Goal: Task Accomplishment & Management: Complete application form

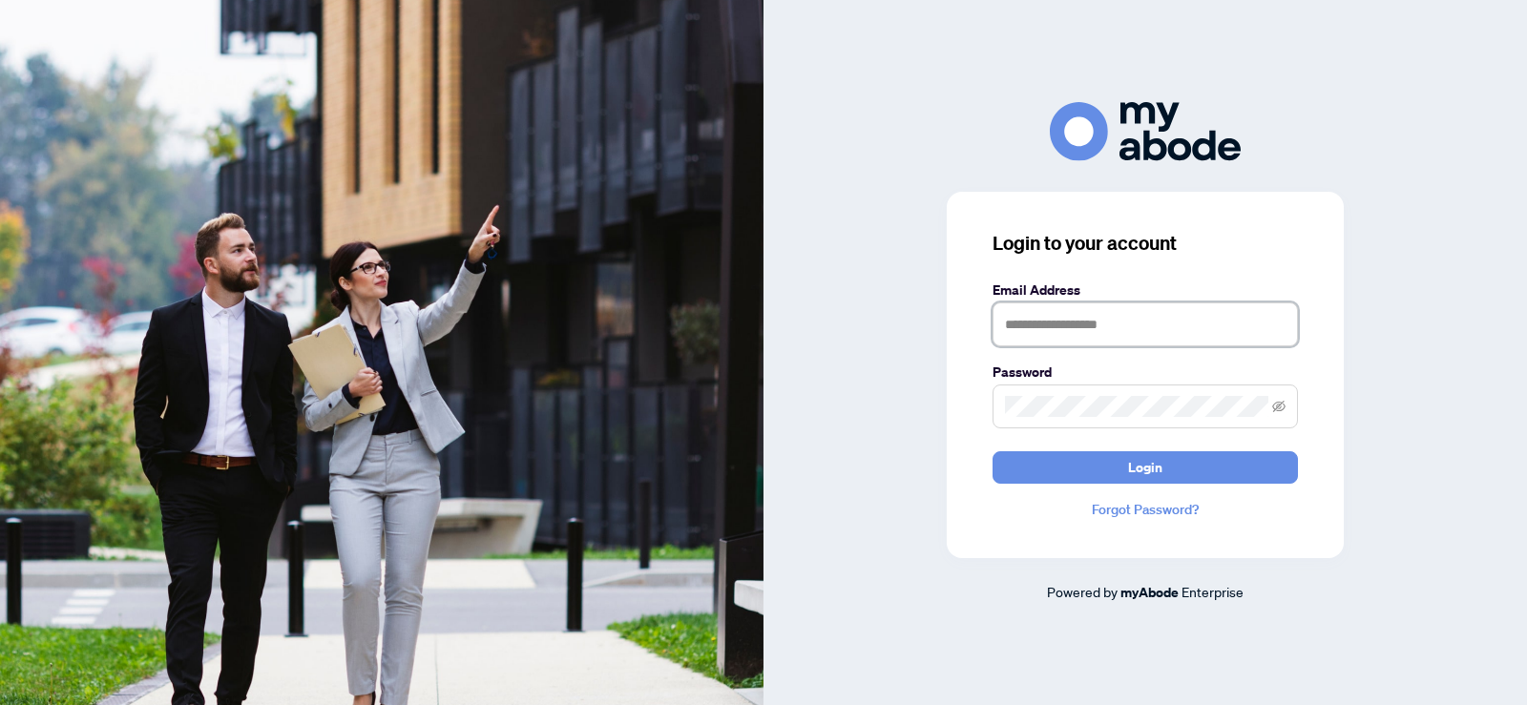
type input "**********"
click at [1100, 449] on form "**********" at bounding box center [1145, 382] width 305 height 204
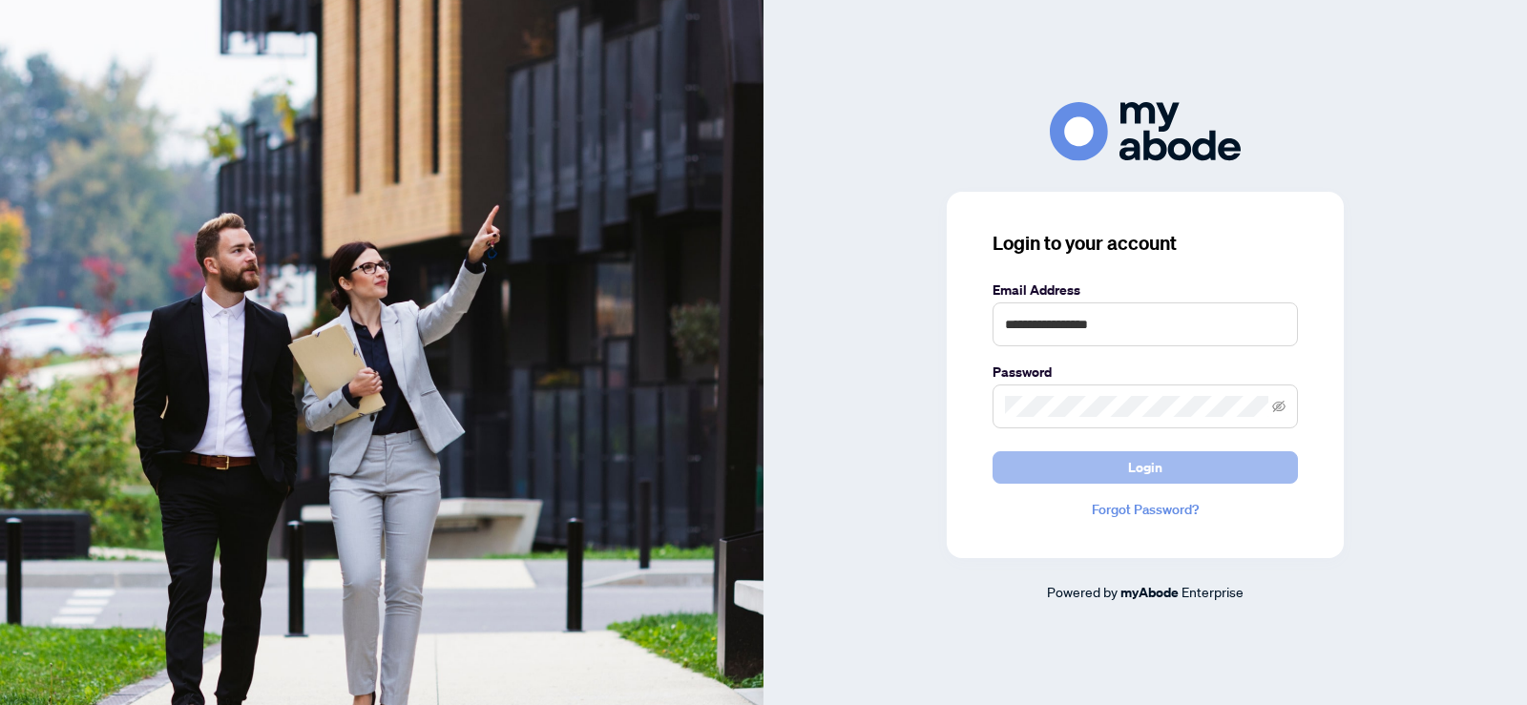
click at [1104, 459] on button "Login" at bounding box center [1145, 467] width 305 height 32
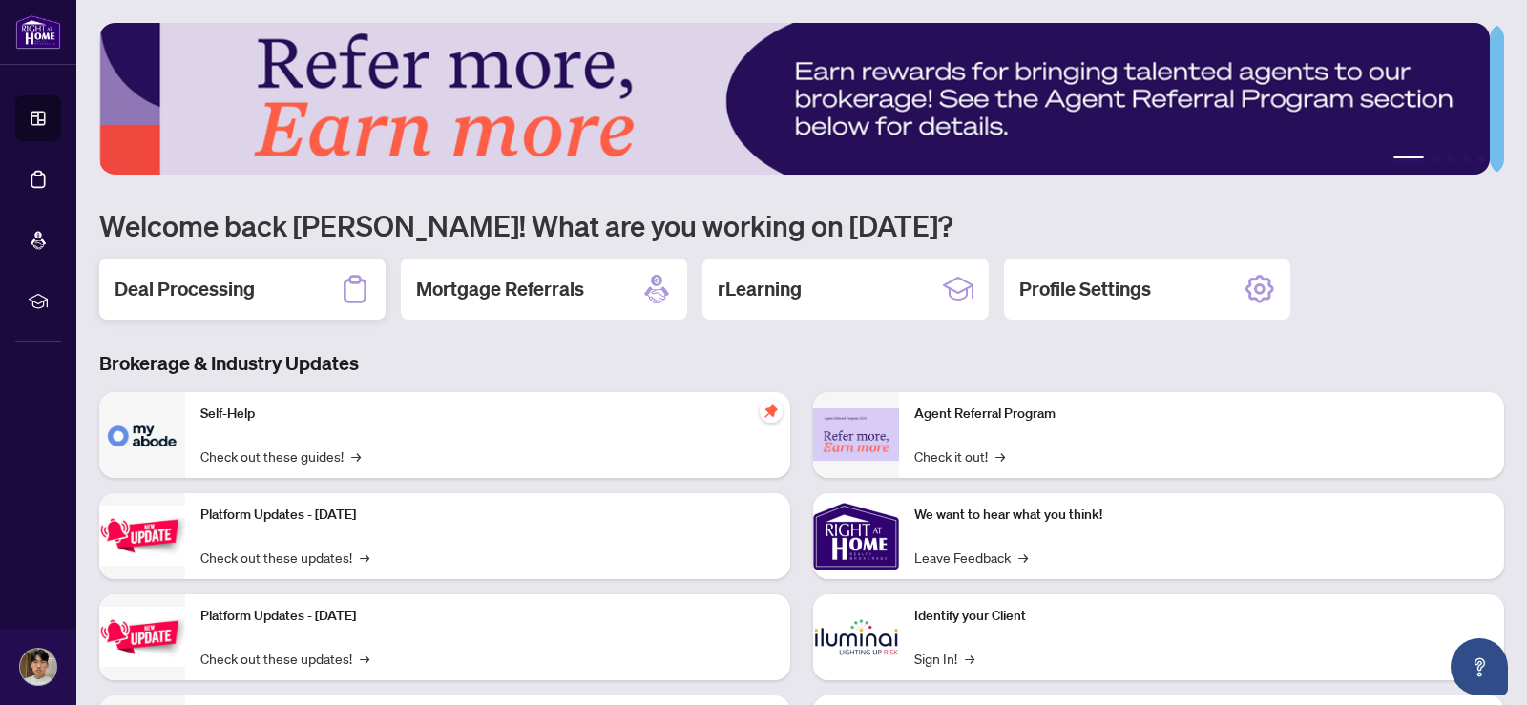
click at [233, 277] on h2 "Deal Processing" at bounding box center [185, 289] width 140 height 27
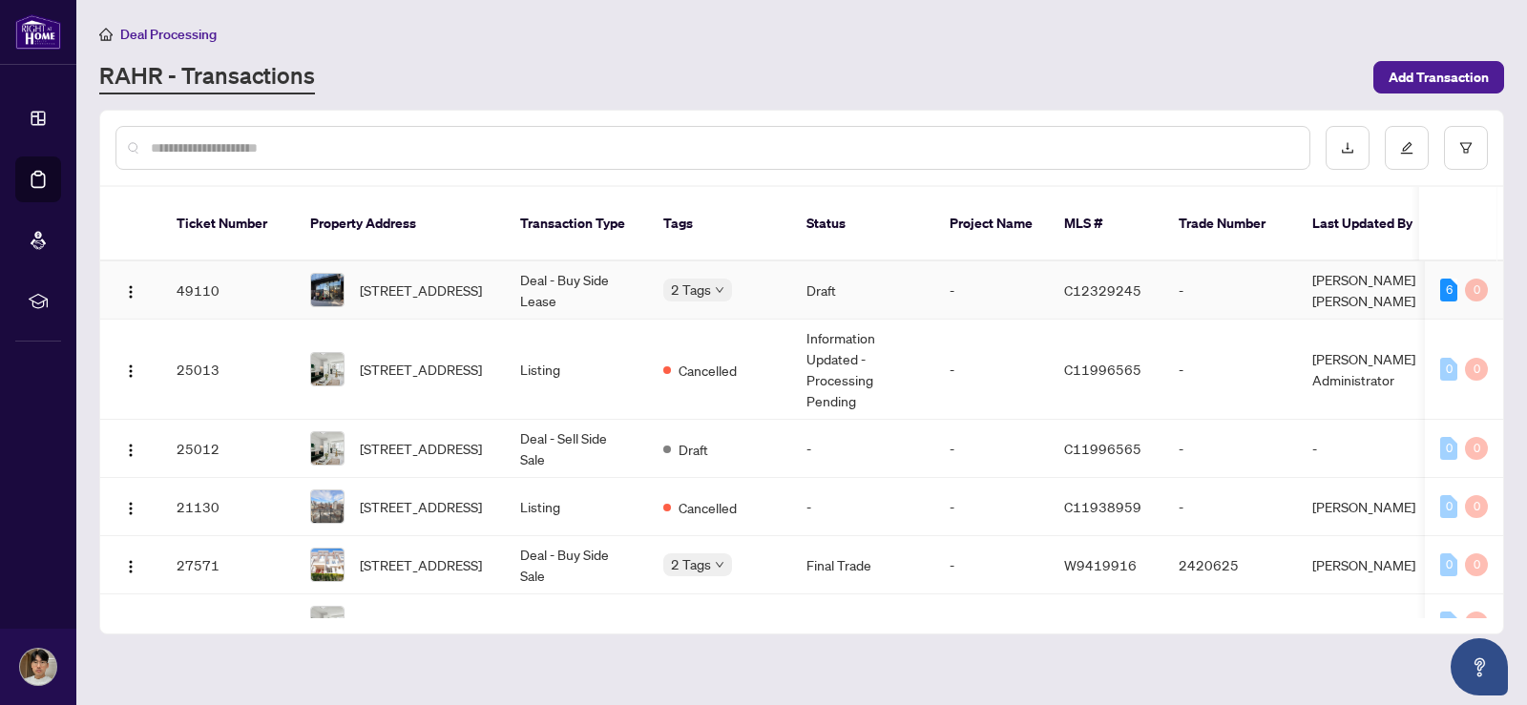
click at [427, 280] on span "1320-629 King St, Toronto, Ontario M5V 0G9, Canada" at bounding box center [421, 290] width 122 height 21
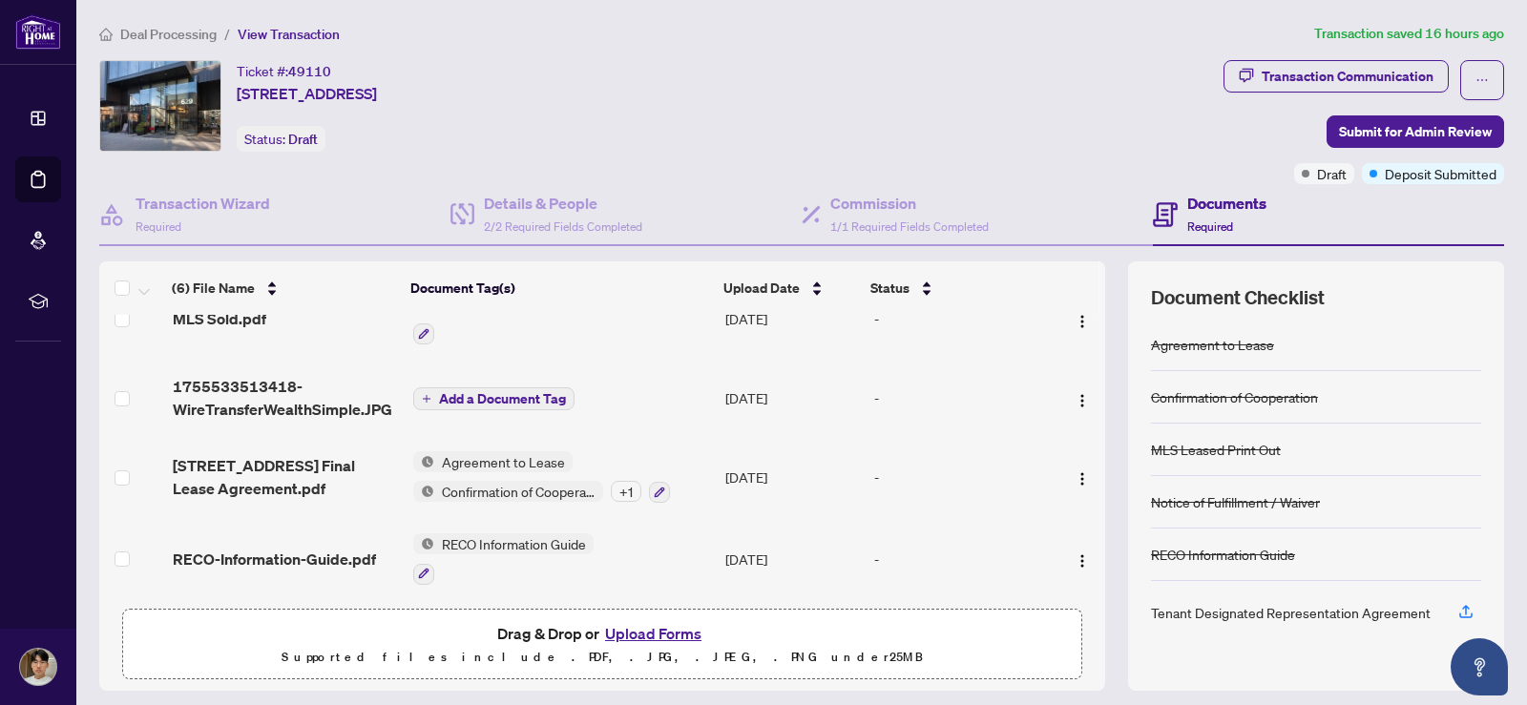
scroll to position [123, 0]
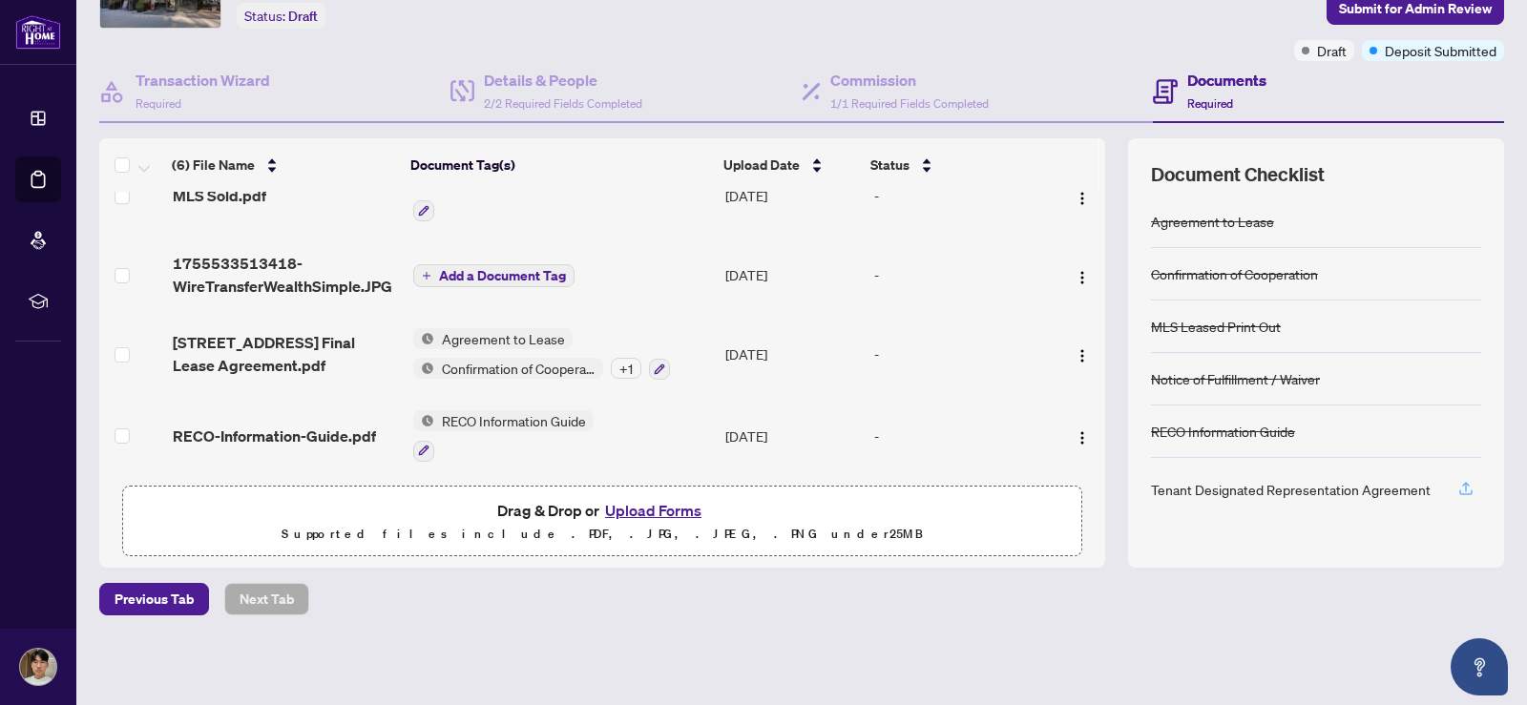
click at [1457, 487] on icon "button" at bounding box center [1465, 488] width 17 height 17
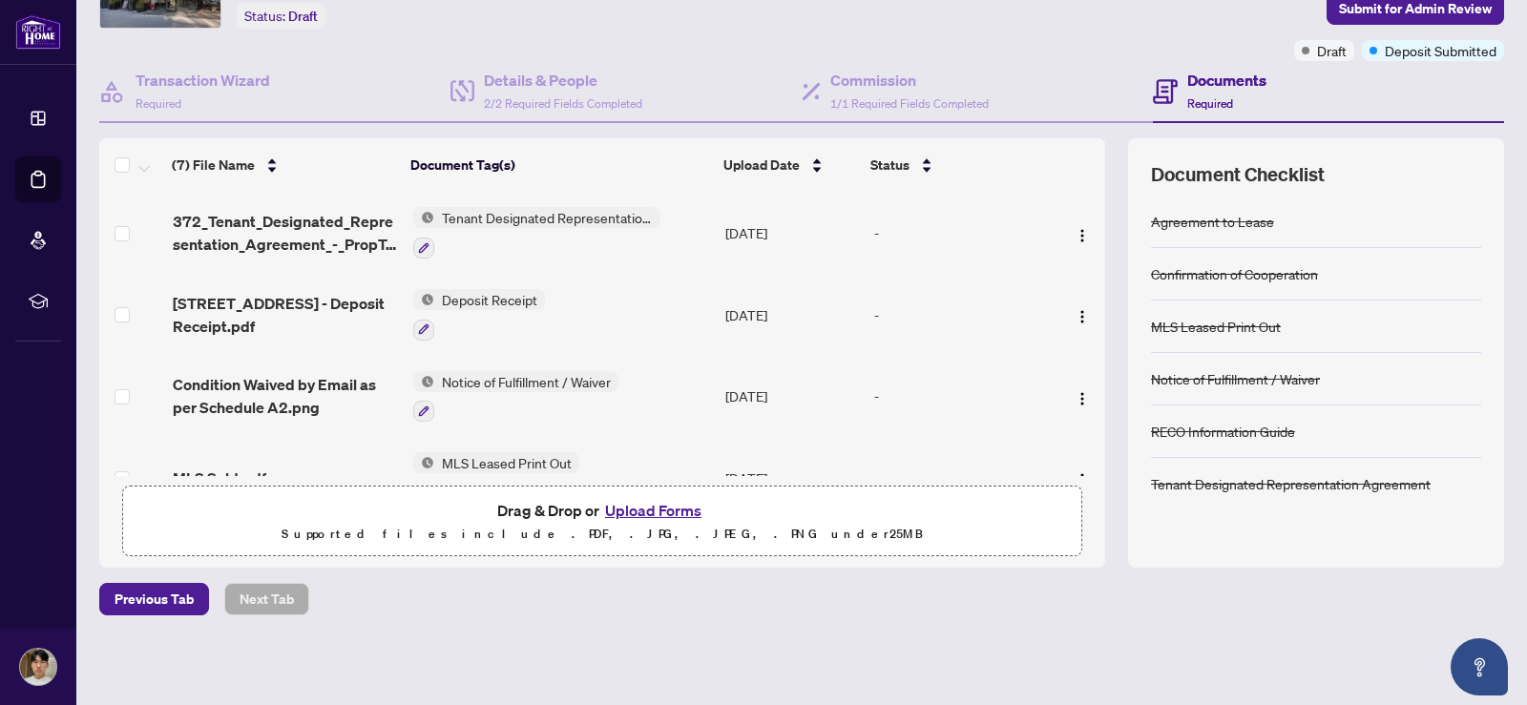
scroll to position [0, 0]
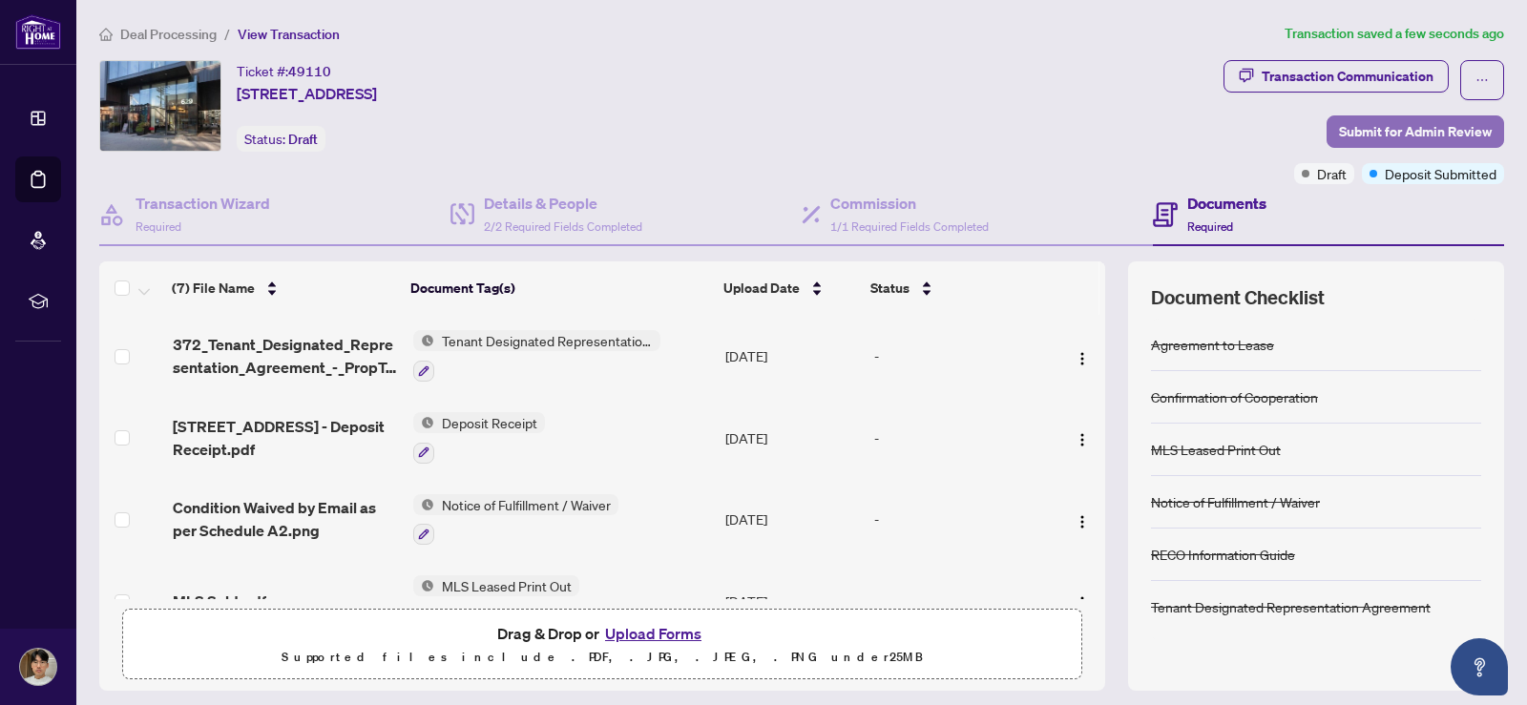
click at [1343, 136] on span "Submit for Admin Review" at bounding box center [1415, 131] width 153 height 31
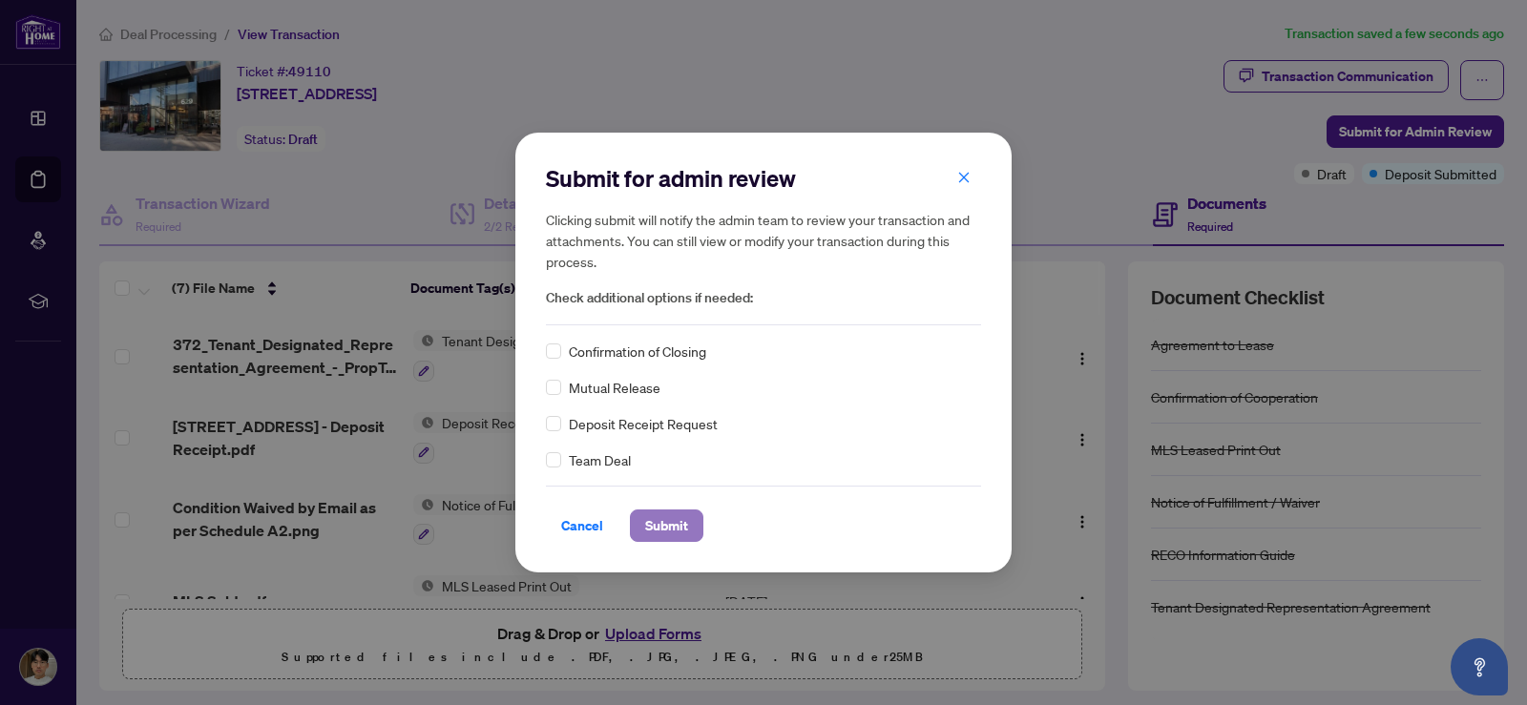
click at [672, 518] on span "Submit" at bounding box center [666, 526] width 43 height 31
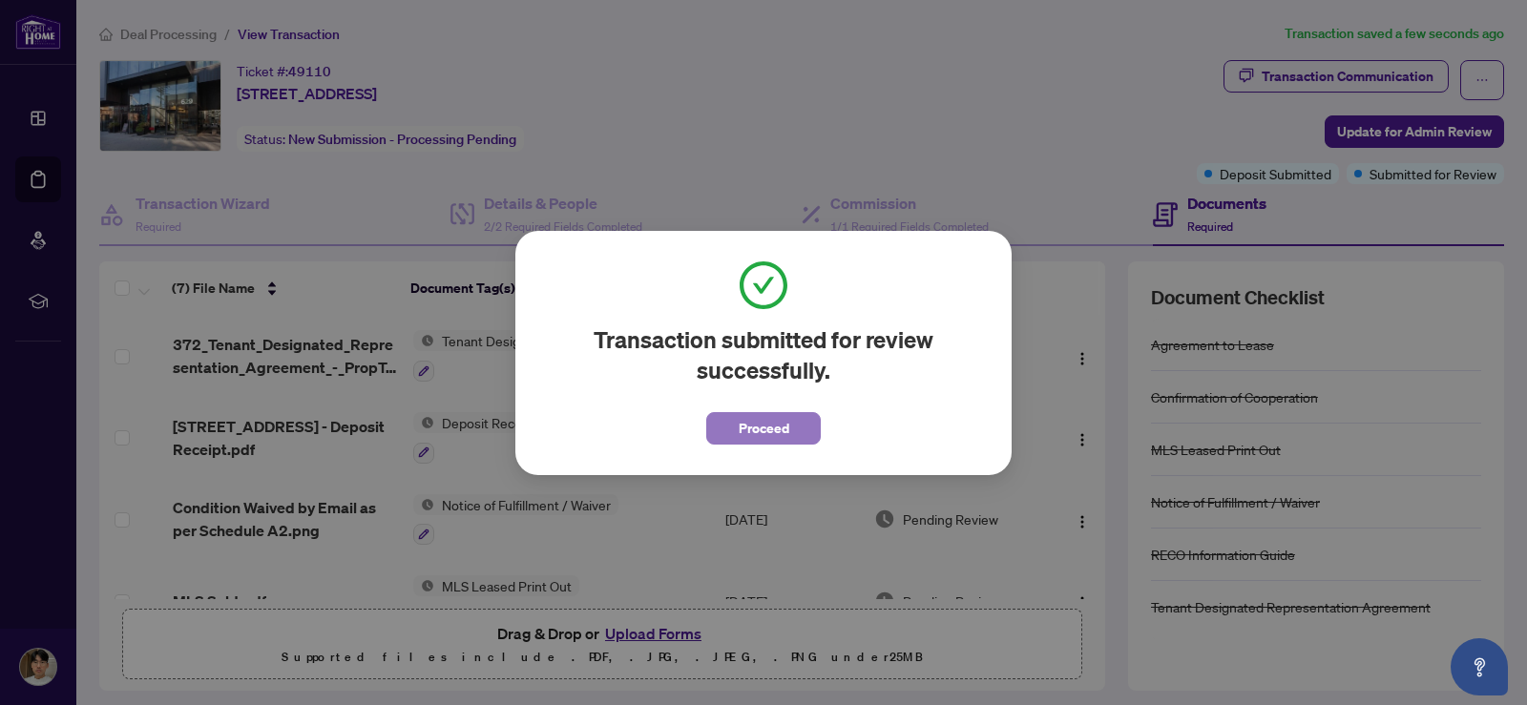
click at [740, 428] on span "Proceed" at bounding box center [764, 428] width 51 height 31
